Goal: Find contact information: Find contact information

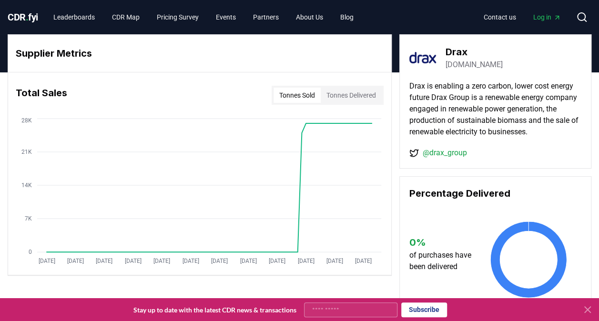
click at [432, 57] on img at bounding box center [422, 57] width 27 height 27
click at [455, 52] on h3 "Drax" at bounding box center [473, 52] width 57 height 14
click at [460, 63] on link "[DOMAIN_NAME]" at bounding box center [473, 64] width 57 height 11
